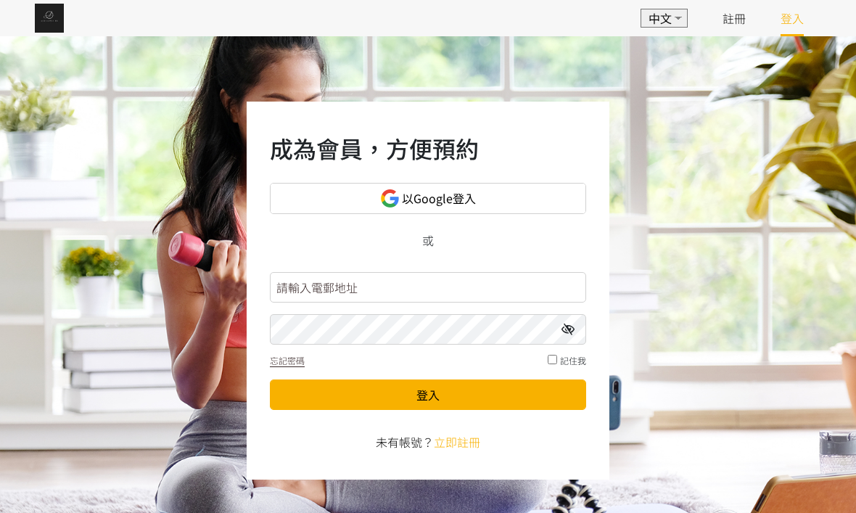
scroll to position [171, 0]
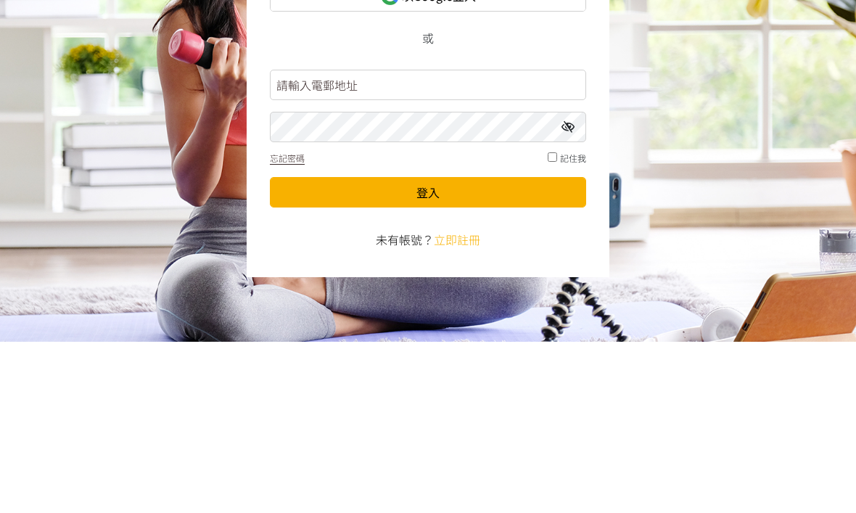
type input "[EMAIL_ADDRESS][DOMAIN_NAME]"
click at [428, 348] on button "登入" at bounding box center [428, 363] width 316 height 30
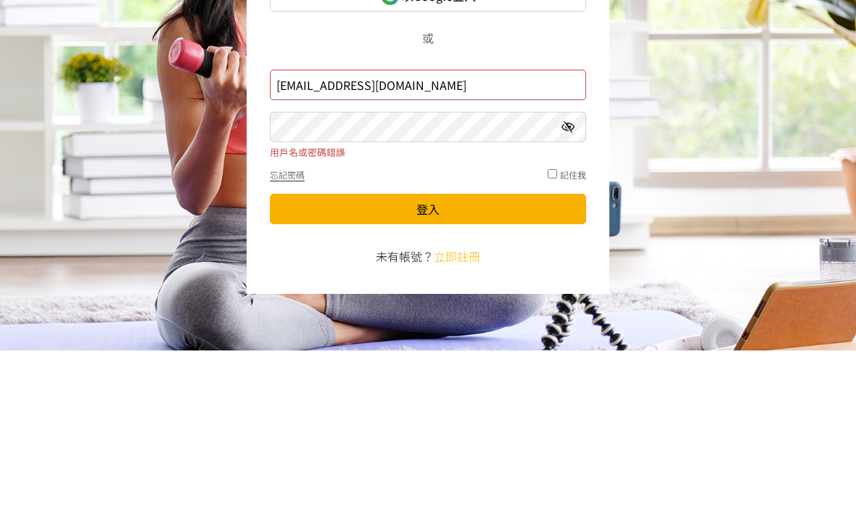
click at [556, 331] on input "checkbox" at bounding box center [552, 335] width 9 height 9
checkbox input "true"
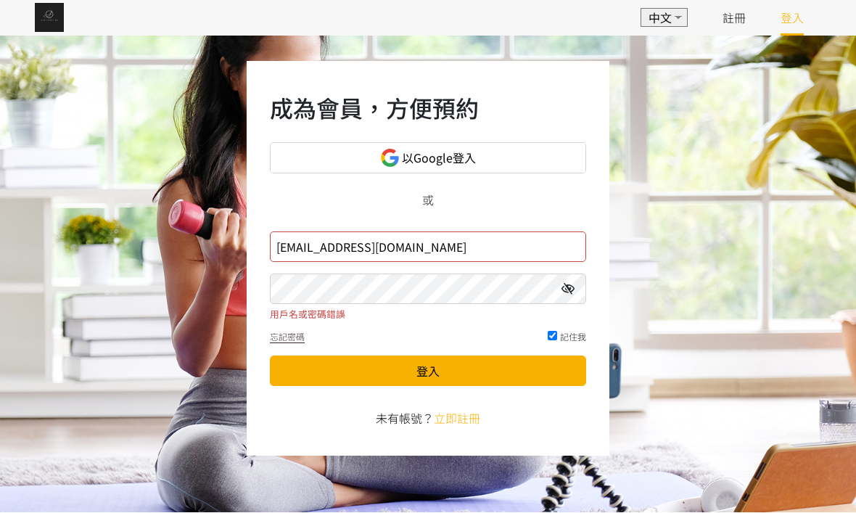
click at [543, 363] on button "登入" at bounding box center [428, 371] width 316 height 30
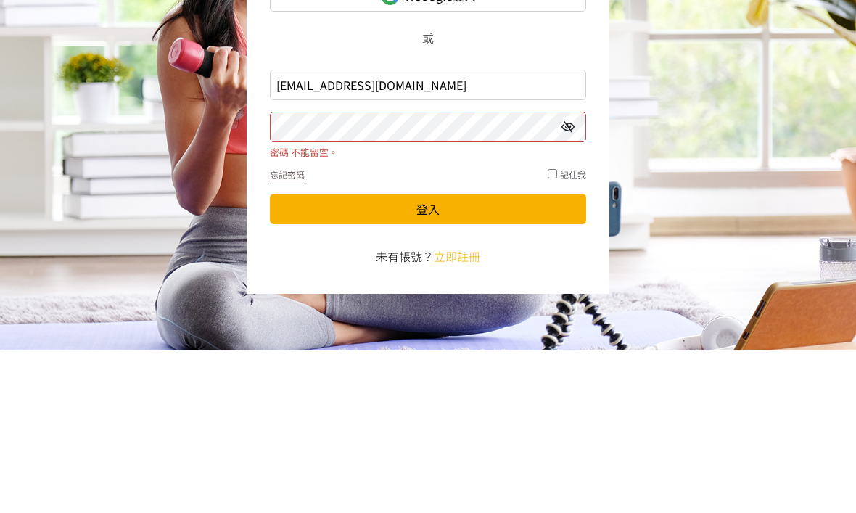
scroll to position [49, 0]
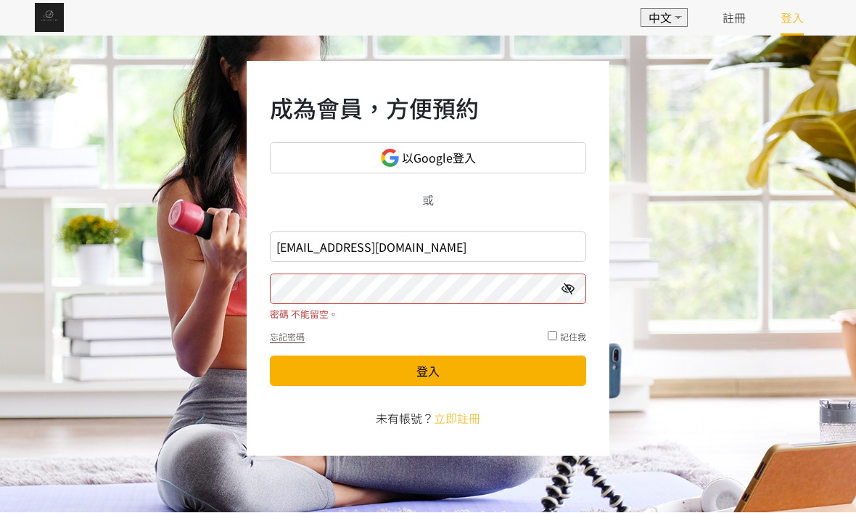
click at [537, 374] on button "登入" at bounding box center [428, 371] width 316 height 30
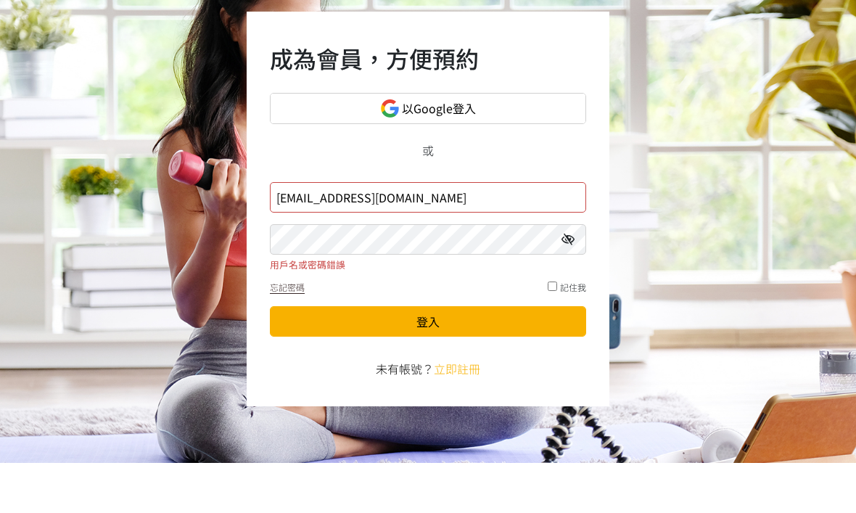
scroll to position [49, 0]
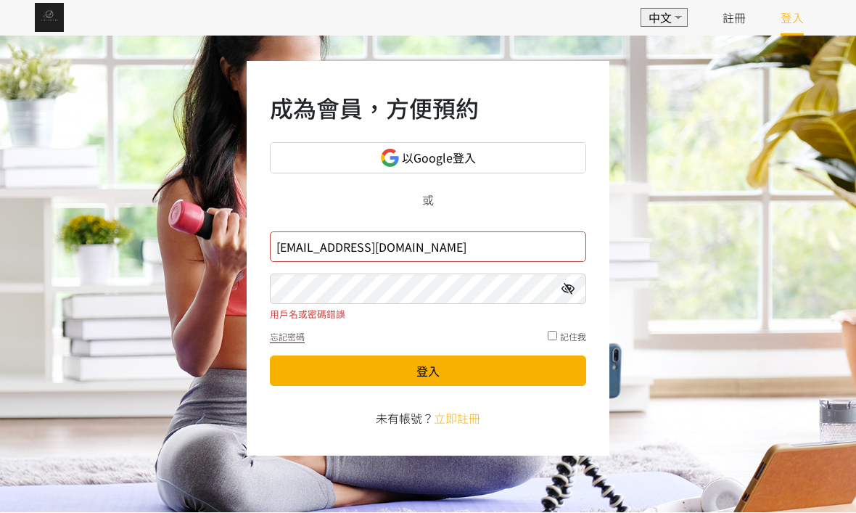
click at [537, 362] on button "登入" at bounding box center [428, 371] width 316 height 30
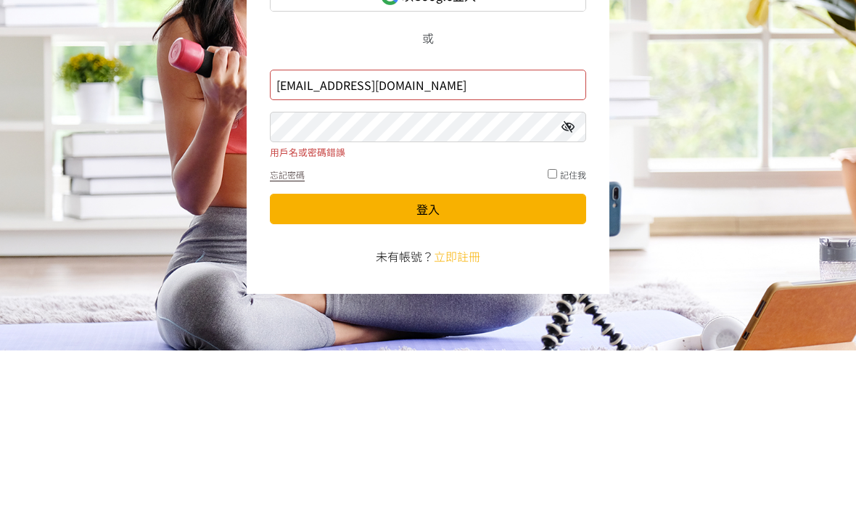
click at [556, 143] on link "以Google登入" at bounding box center [428, 158] width 316 height 31
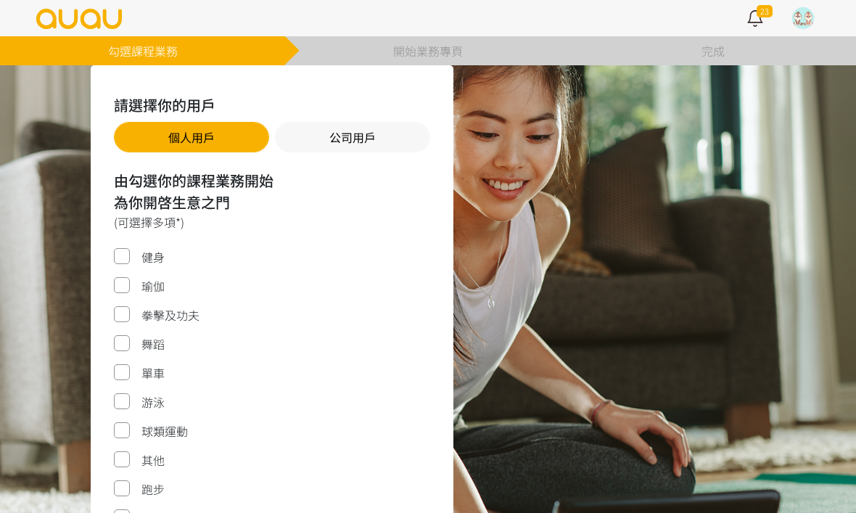
click at [798, 21] on div at bounding box center [803, 18] width 22 height 22
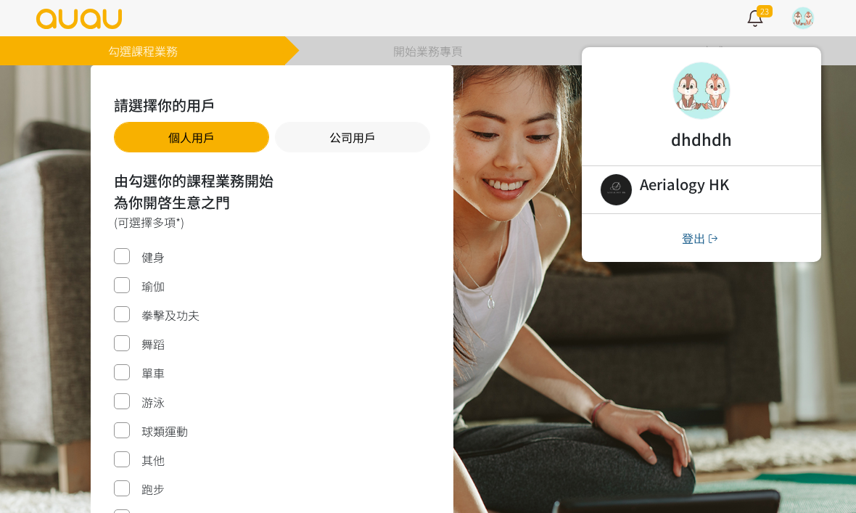
click at [626, 186] on link at bounding box center [701, 189] width 239 height 47
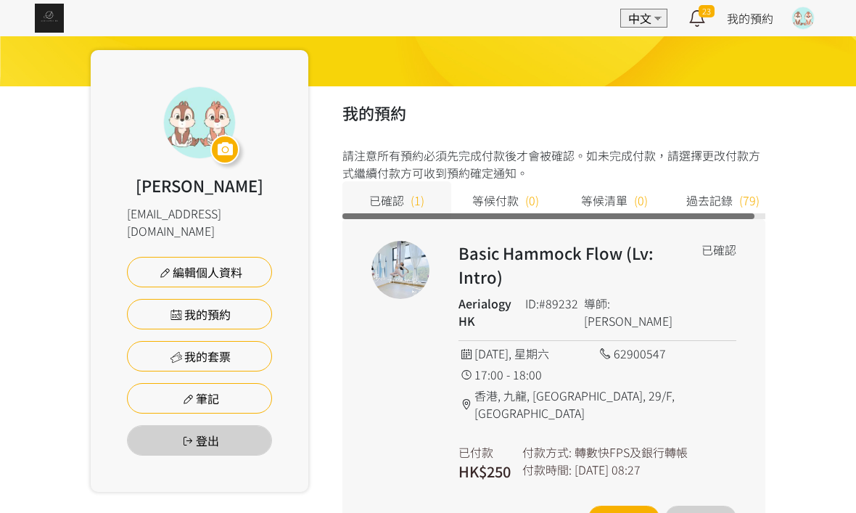
scroll to position [52, 0]
